Goal: Task Accomplishment & Management: Manage account settings

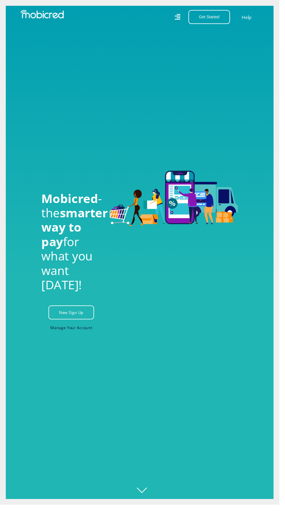
click at [81, 341] on link "Manage Your Account" at bounding box center [73, 334] width 43 height 13
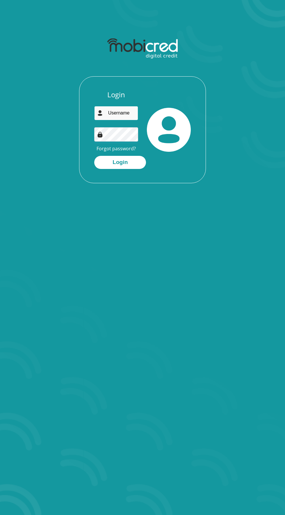
click at [121, 113] on input "email" at bounding box center [116, 113] width 44 height 14
type input "[EMAIL_ADDRESS][DOMAIN_NAME]"
click at [94, 156] on button "Login" at bounding box center [120, 162] width 52 height 13
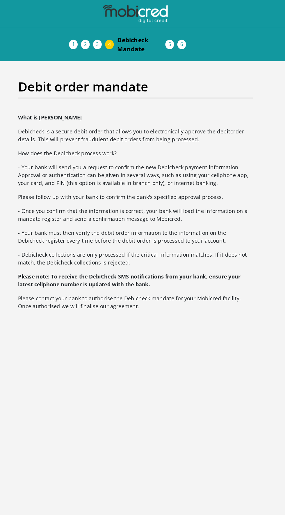
click at [138, 40] on span "Debicheck Mandate" at bounding box center [147, 34] width 37 height 14
click at [146, 28] on span "Debicheck Mandate" at bounding box center [147, 34] width 37 height 14
click at [124, 32] on li "Debicheck Mandate" at bounding box center [147, 34] width 47 height 19
click at [115, 33] on li "Documents" at bounding box center [119, 34] width 9 height 5
